Goal: Information Seeking & Learning: Learn about a topic

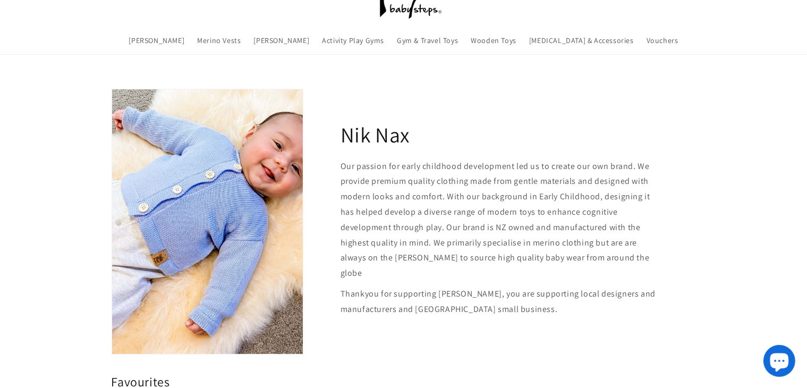
scroll to position [106, 0]
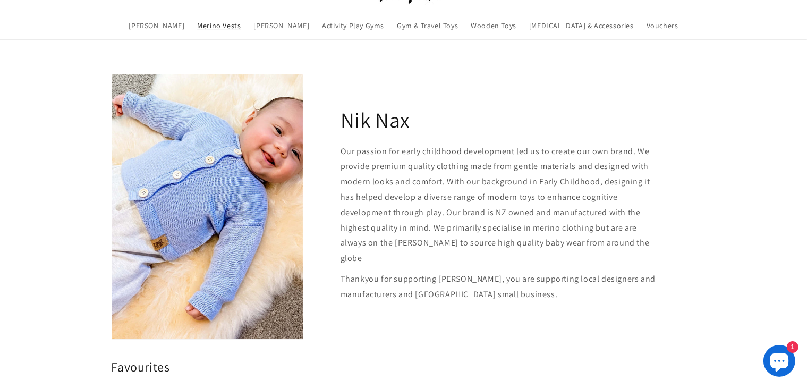
click at [232, 24] on span "Merino Vests" at bounding box center [219, 26] width 44 height 10
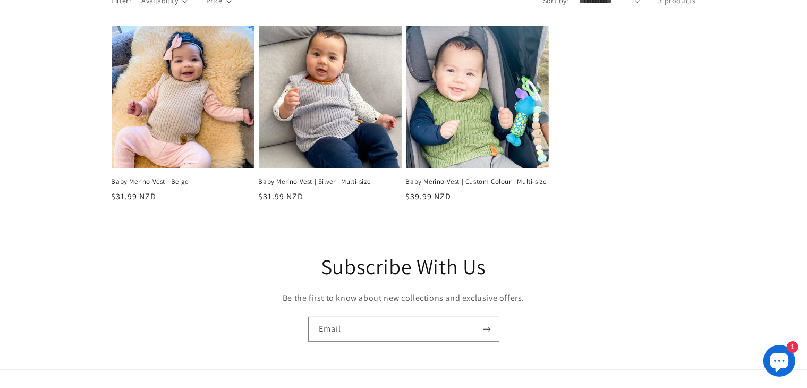
scroll to position [266, 0]
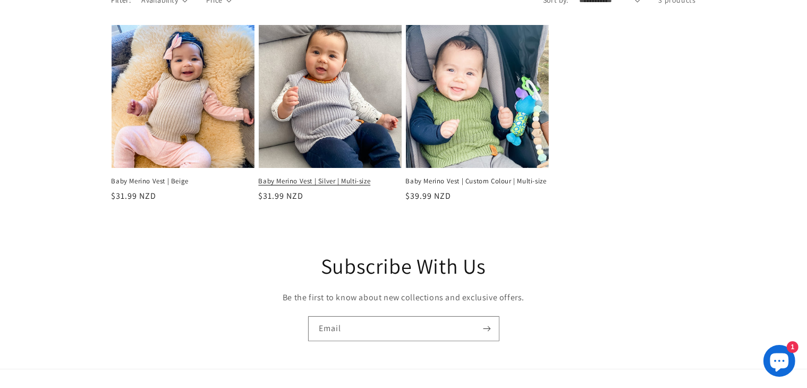
click at [312, 177] on link "Baby Merino Vest | Silver | Multi-size" at bounding box center [330, 181] width 143 height 9
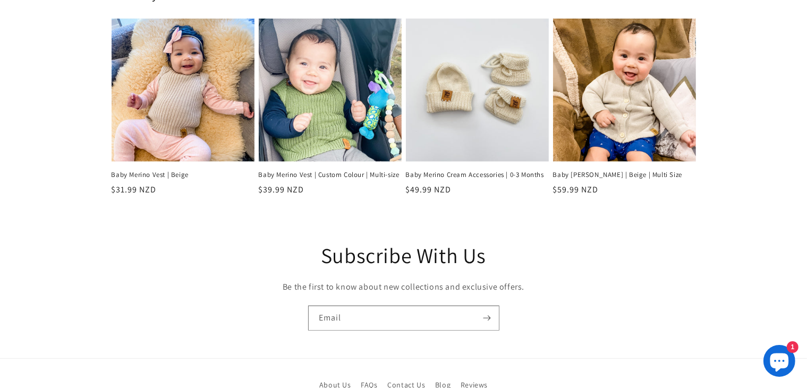
scroll to position [744, 0]
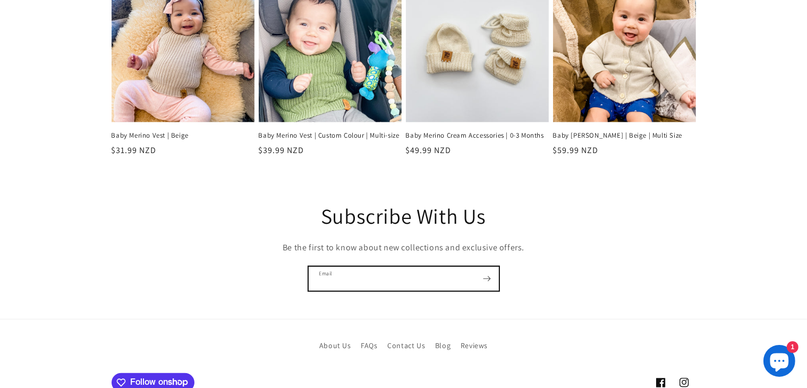
click at [350, 279] on input "Email" at bounding box center [404, 279] width 190 height 24
type input "**********"
click at [491, 279] on icon "Subscribe" at bounding box center [487, 278] width 8 height 13
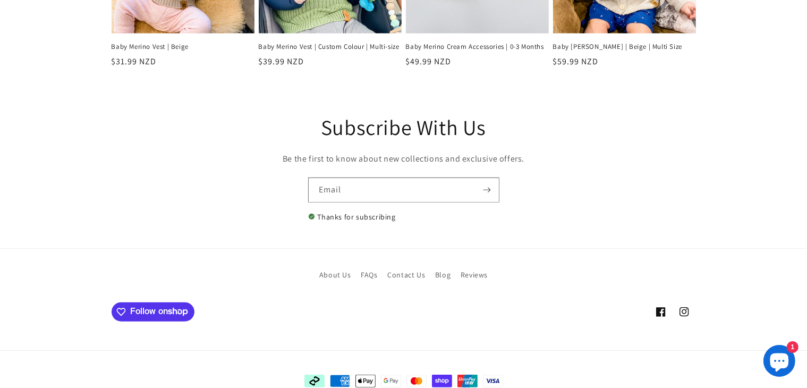
scroll to position [850, 0]
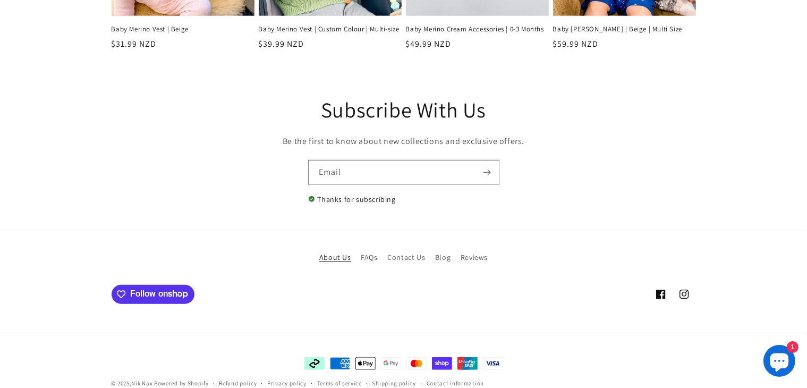
click at [332, 255] on link "About Us" at bounding box center [335, 259] width 32 height 16
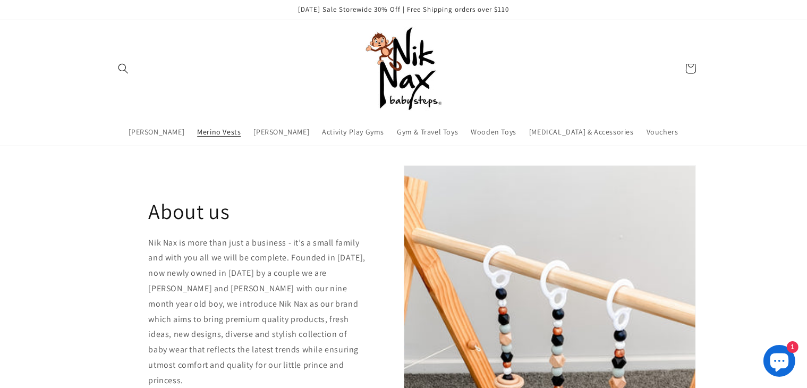
click at [241, 133] on span "Merino Vests" at bounding box center [219, 132] width 44 height 10
